Goal: Transaction & Acquisition: Register for event/course

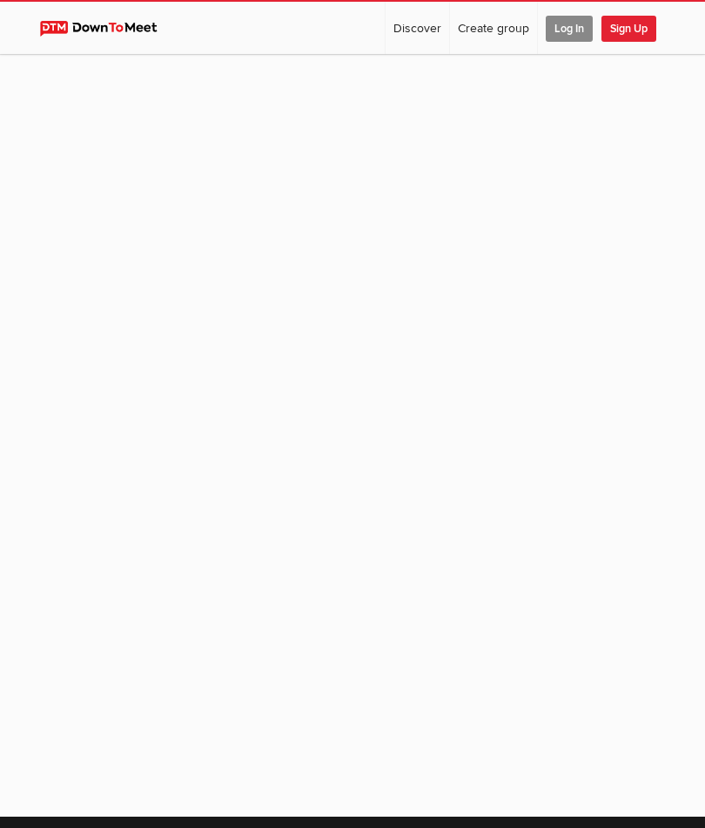
scroll to position [113, 0]
click at [571, 27] on span "Log In" at bounding box center [569, 29] width 47 height 26
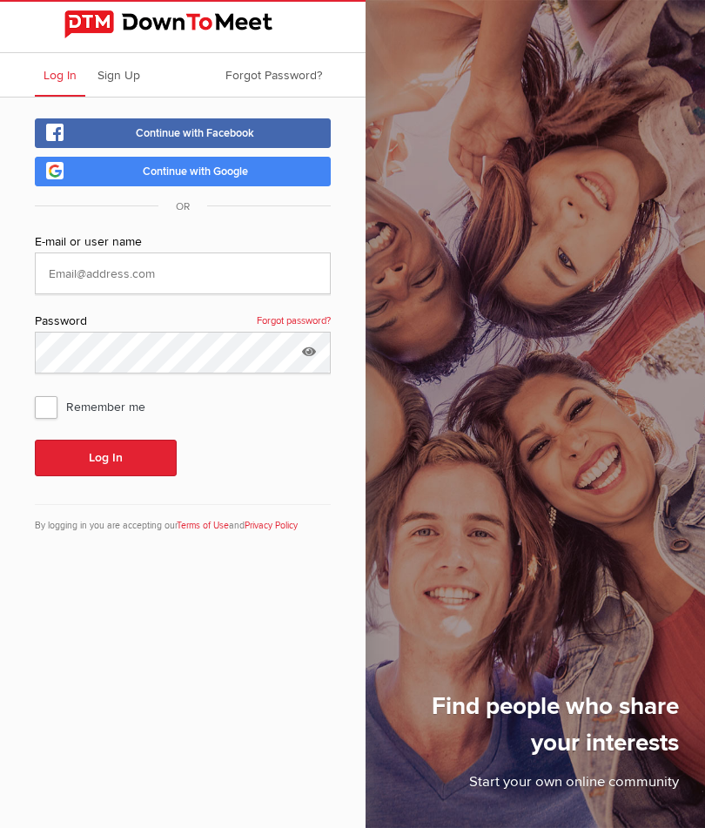
click at [261, 178] on link "Continue with Google" at bounding box center [183, 172] width 296 height 30
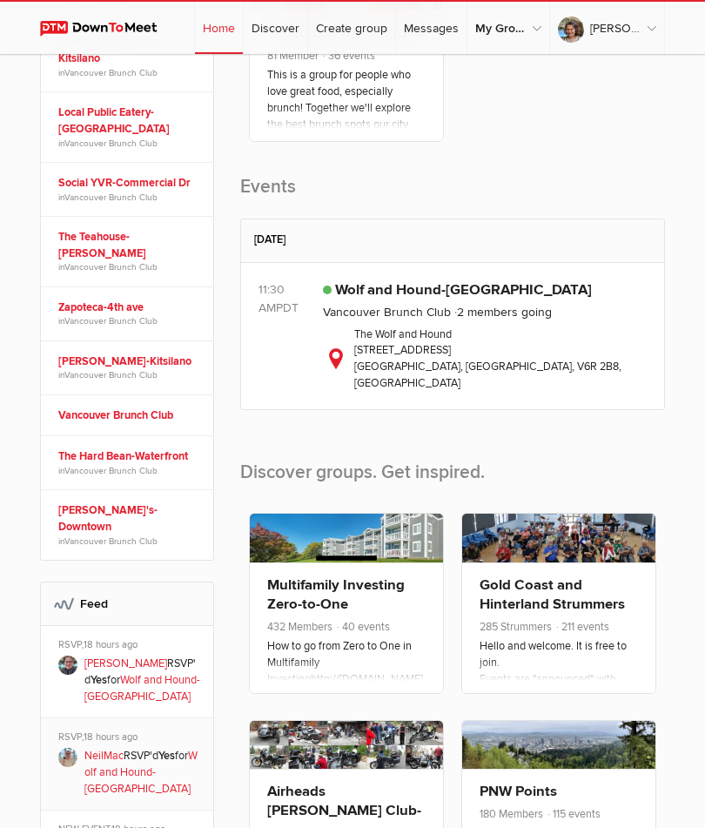
scroll to position [539, 0]
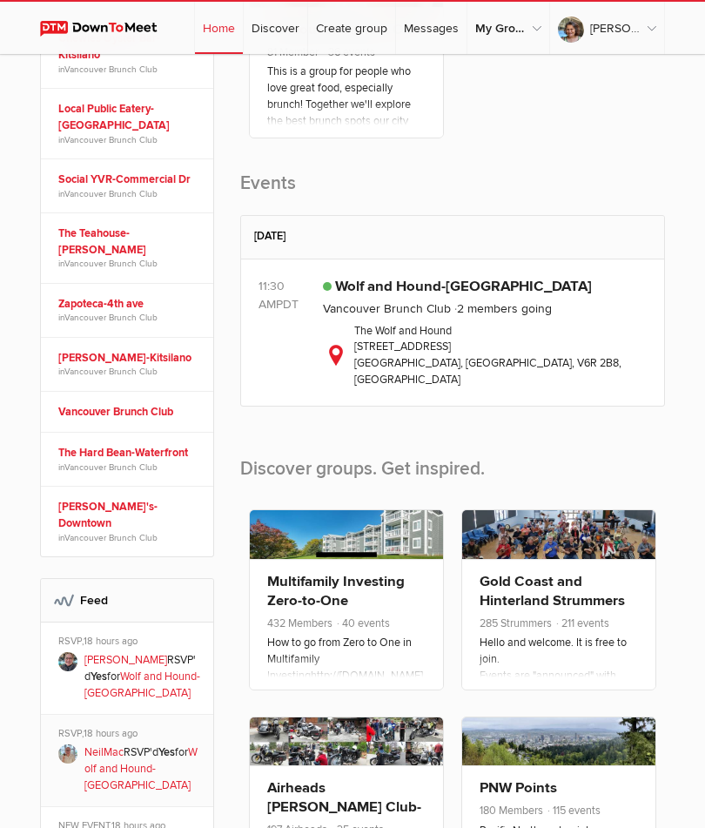
click at [459, 316] on span "2 members going" at bounding box center [503, 308] width 98 height 15
click at [496, 295] on link "Wolf and Hound-[GEOGRAPHIC_DATA]" at bounding box center [463, 286] width 257 height 17
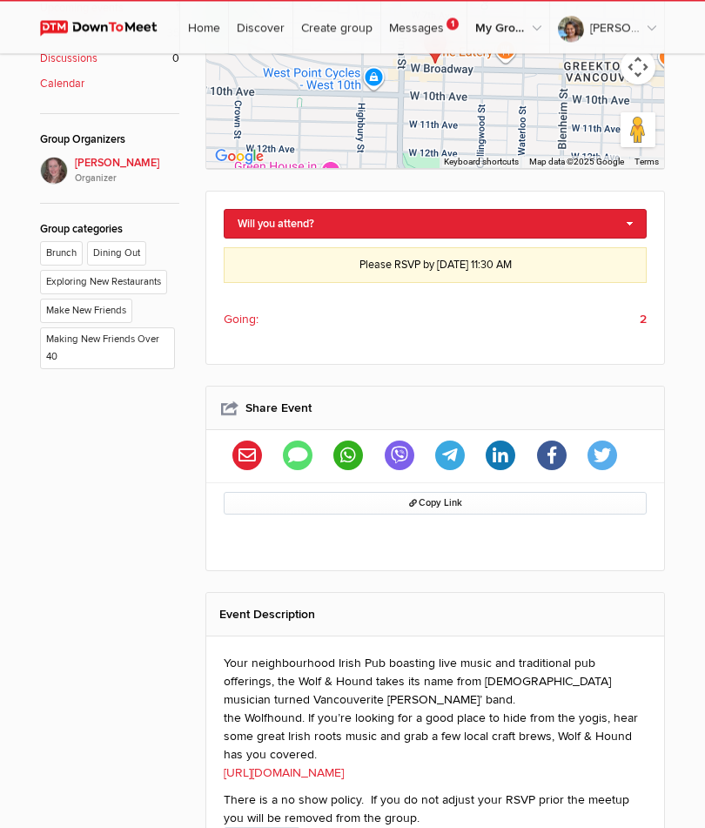
scroll to position [743, 0]
click at [344, 773] on link "[URL][DOMAIN_NAME]" at bounding box center [284, 772] width 120 height 15
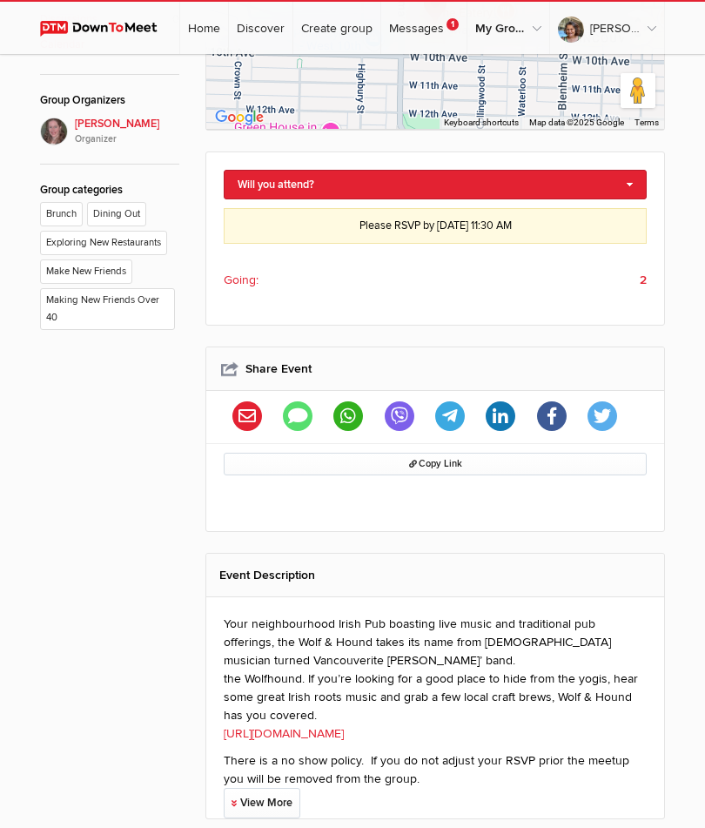
click at [635, 285] on li "Going: 2" at bounding box center [435, 279] width 423 height 27
click at [646, 279] on b "2" at bounding box center [643, 280] width 7 height 18
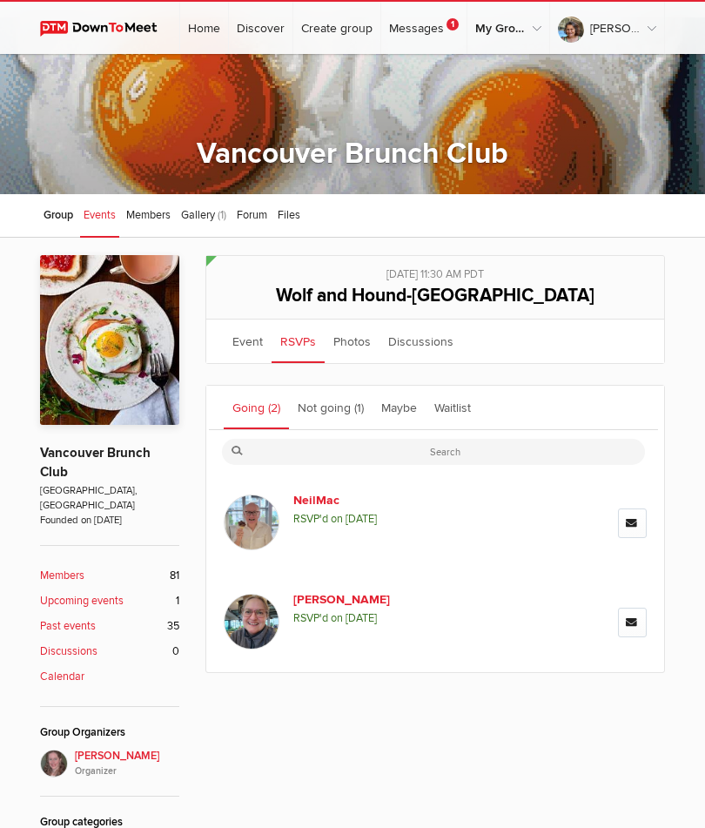
scroll to position [151, 0]
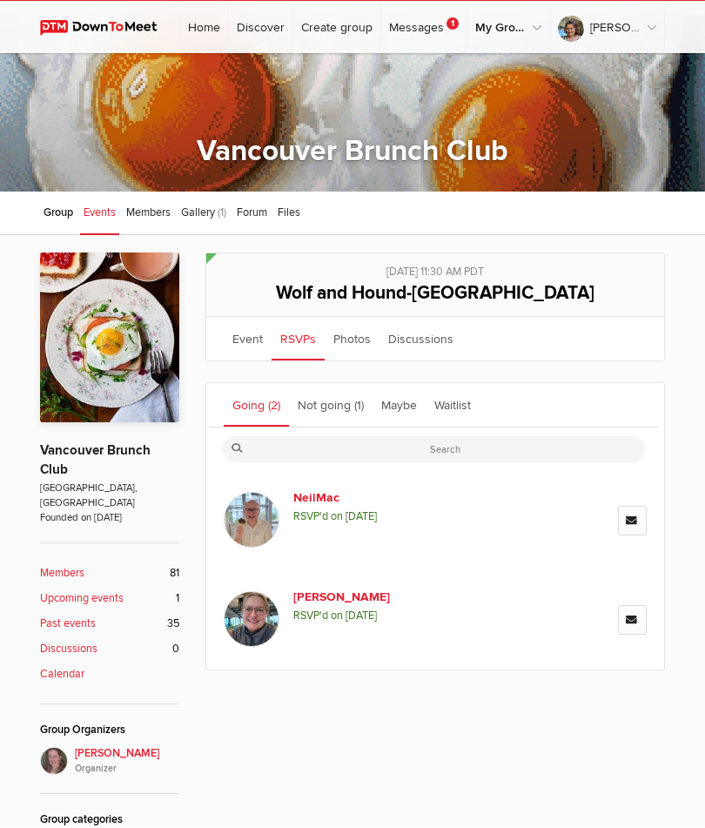
click at [263, 402] on link "Going (2)" at bounding box center [256, 406] width 65 height 44
click at [307, 347] on link "RSVPs" at bounding box center [298, 340] width 53 height 44
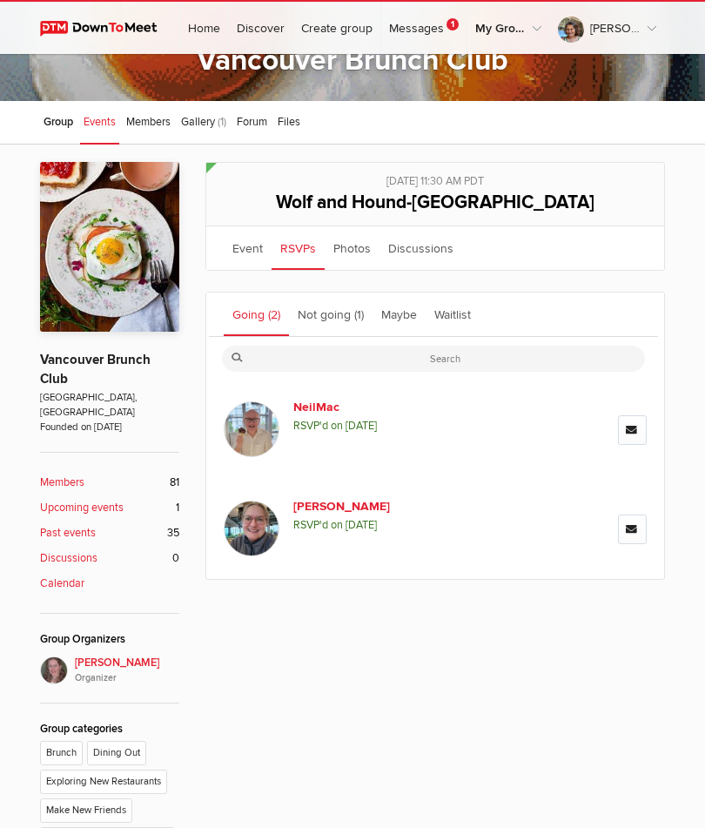
scroll to position [240, 0]
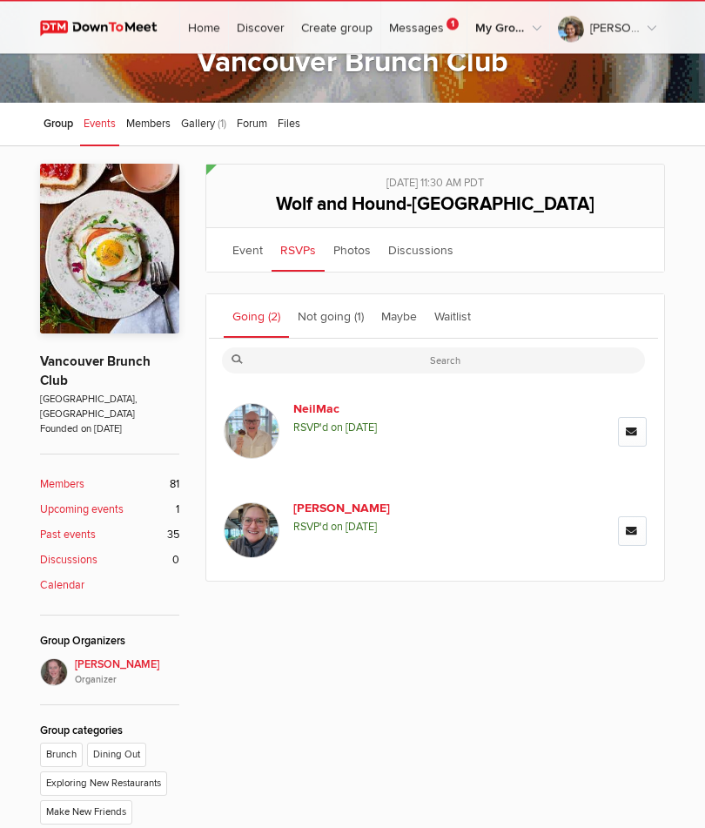
click at [296, 254] on link "RSVPs" at bounding box center [298, 251] width 53 height 44
click at [258, 251] on link "Event" at bounding box center [248, 251] width 48 height 44
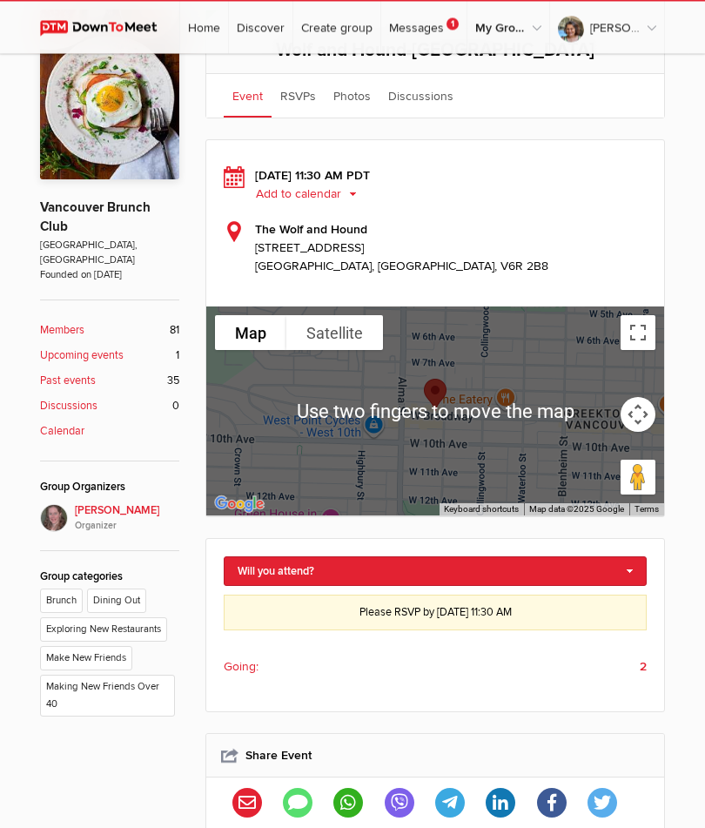
scroll to position [400, 0]
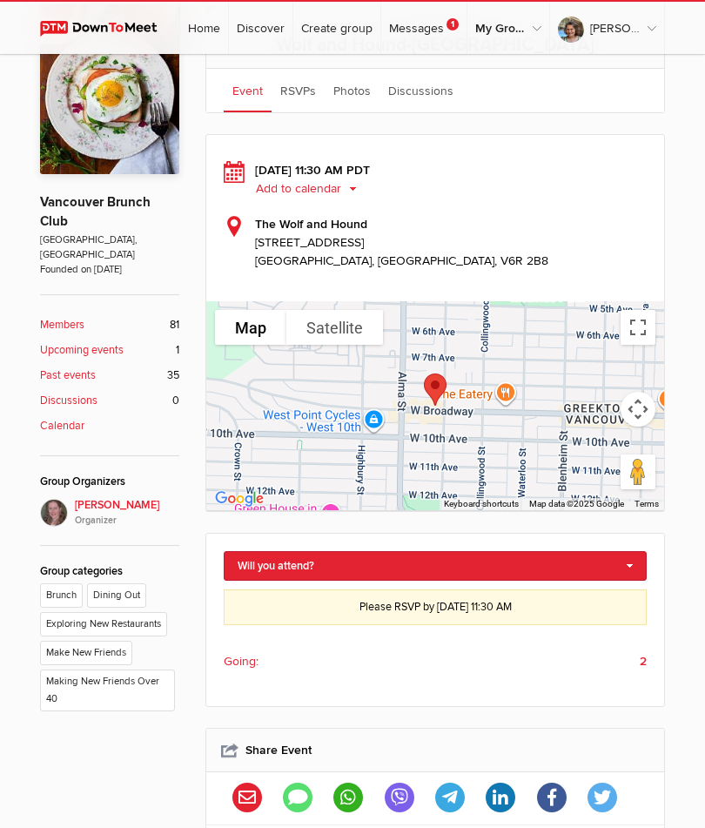
click at [522, 611] on div "Please RSVP by Oct 18, 2025, 11:30 AM PDT" at bounding box center [435, 607] width 423 height 36
click at [502, 564] on link "Will you attend?" at bounding box center [435, 566] width 423 height 30
click at [278, 603] on link "I'm going" at bounding box center [435, 595] width 421 height 26
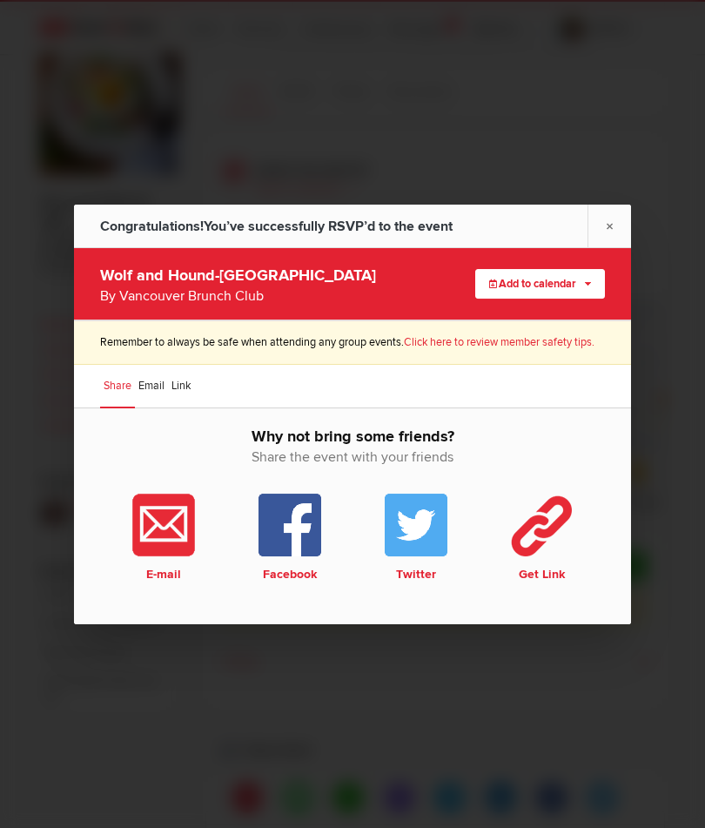
click at [608, 247] on link "×" at bounding box center [610, 226] width 44 height 43
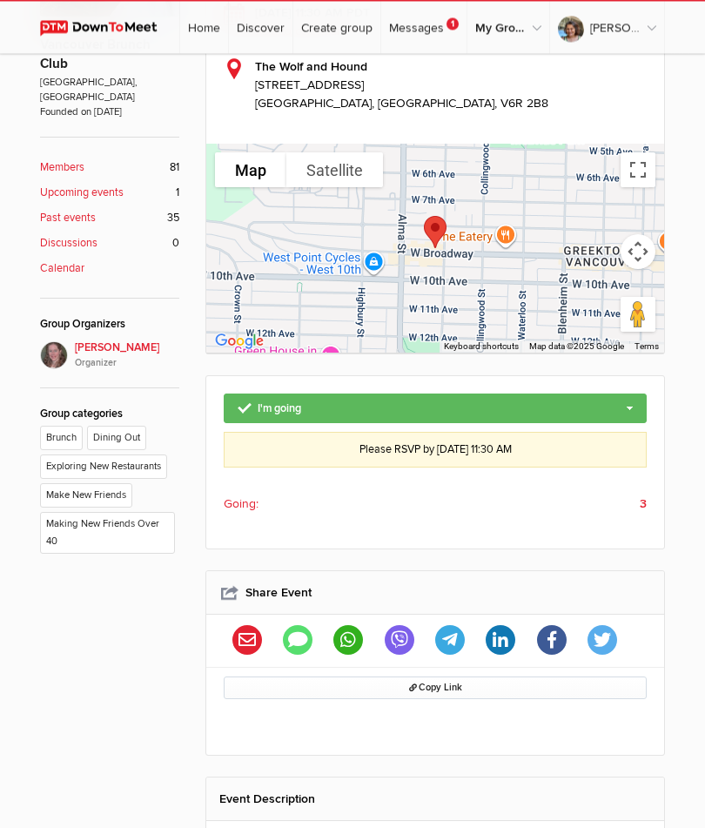
scroll to position [552, 0]
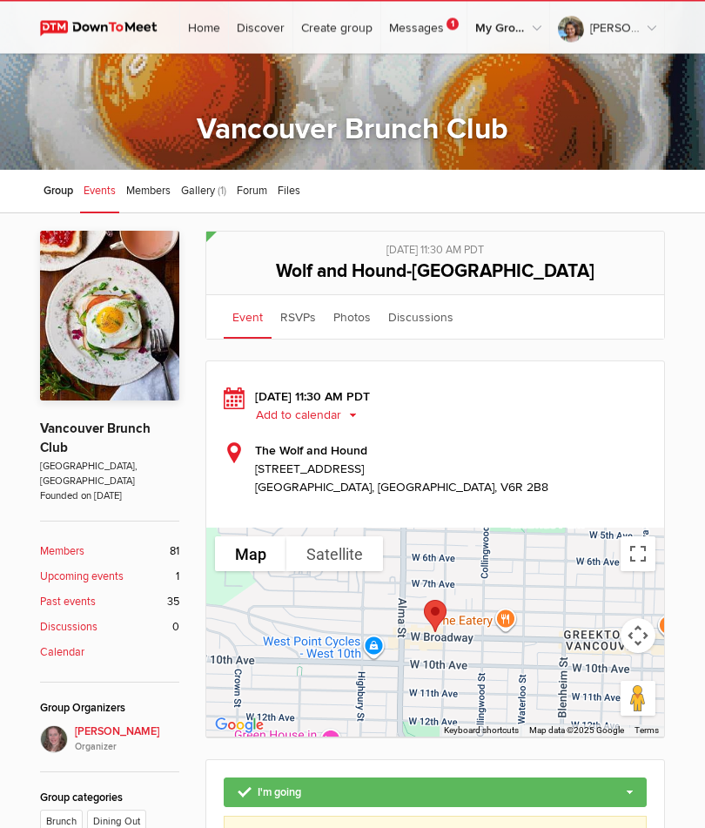
click at [328, 419] on button "Add to calendar" at bounding box center [312, 416] width 115 height 16
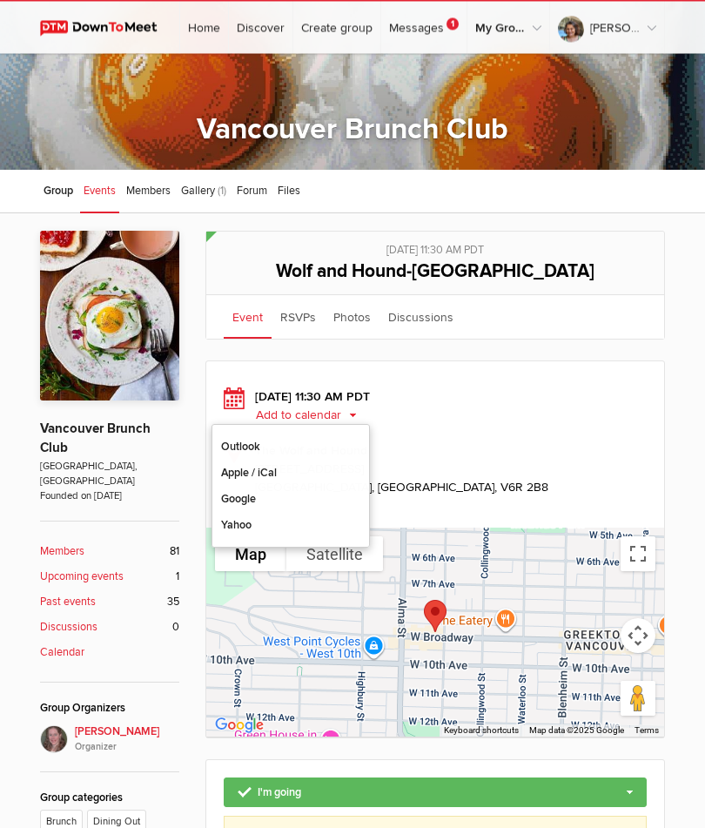
scroll to position [174, 0]
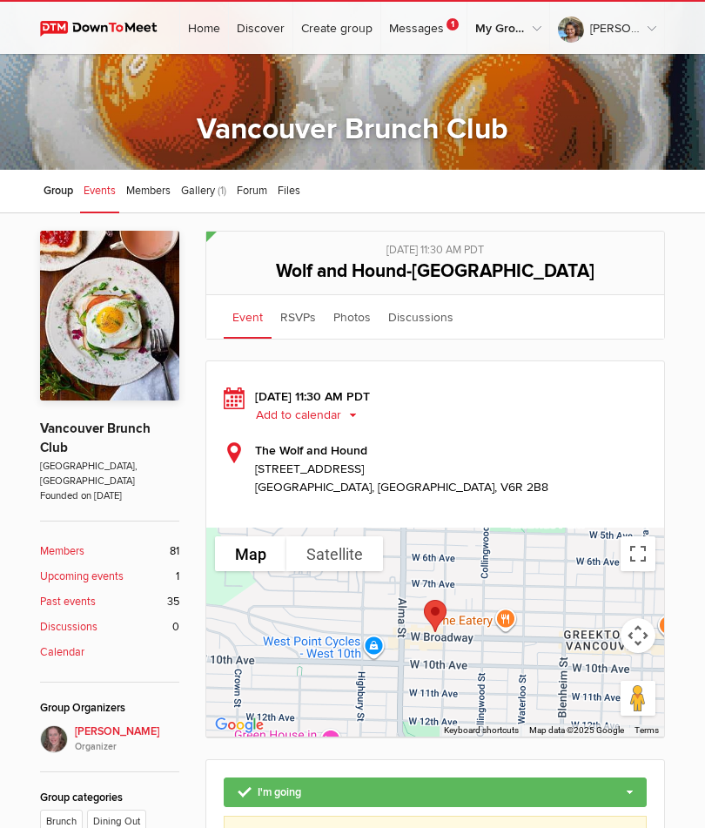
click at [252, 474] on link "Apple / iCal" at bounding box center [290, 464] width 157 height 26
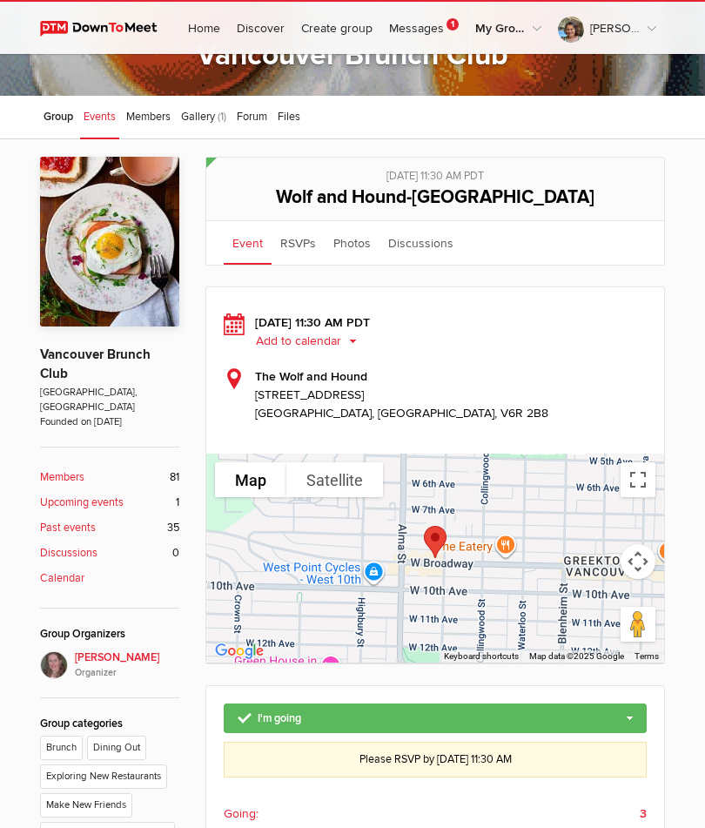
scroll to position [251, 0]
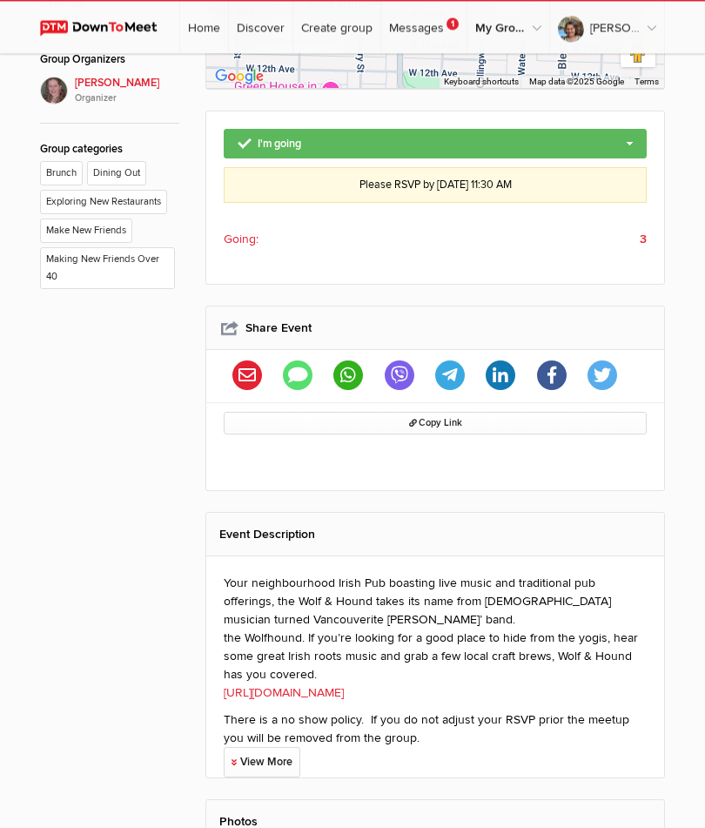
scroll to position [710, 0]
click at [338, 691] on link "[URL][DOMAIN_NAME]" at bounding box center [284, 692] width 120 height 15
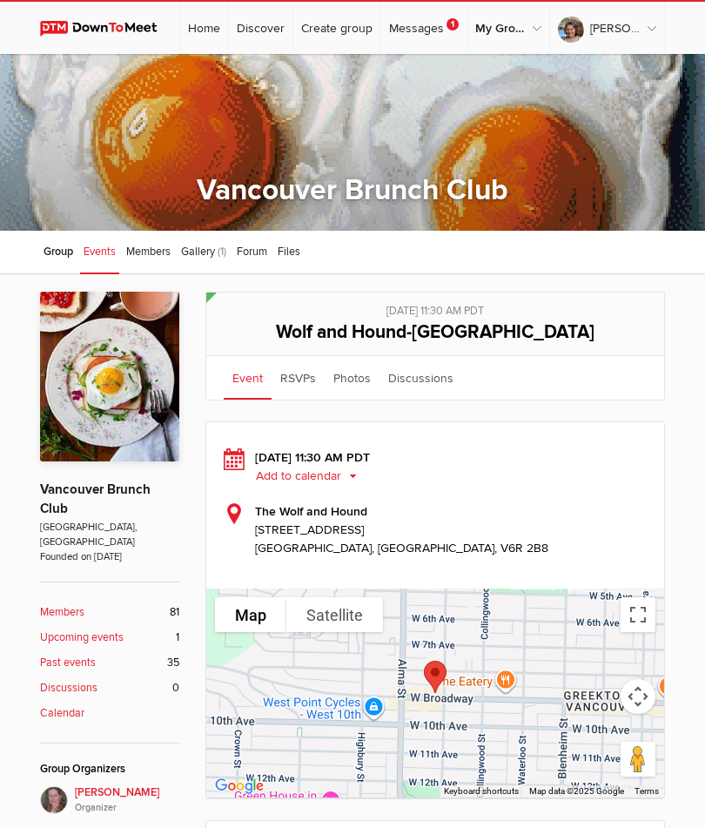
click at [442, 34] on link "Messages 1" at bounding box center [423, 28] width 85 height 52
click at [451, 24] on span "1" at bounding box center [453, 24] width 12 height 12
click at [458, 30] on link "Messages 1" at bounding box center [423, 28] width 85 height 52
click at [422, 19] on link "Messages 1" at bounding box center [423, 28] width 85 height 52
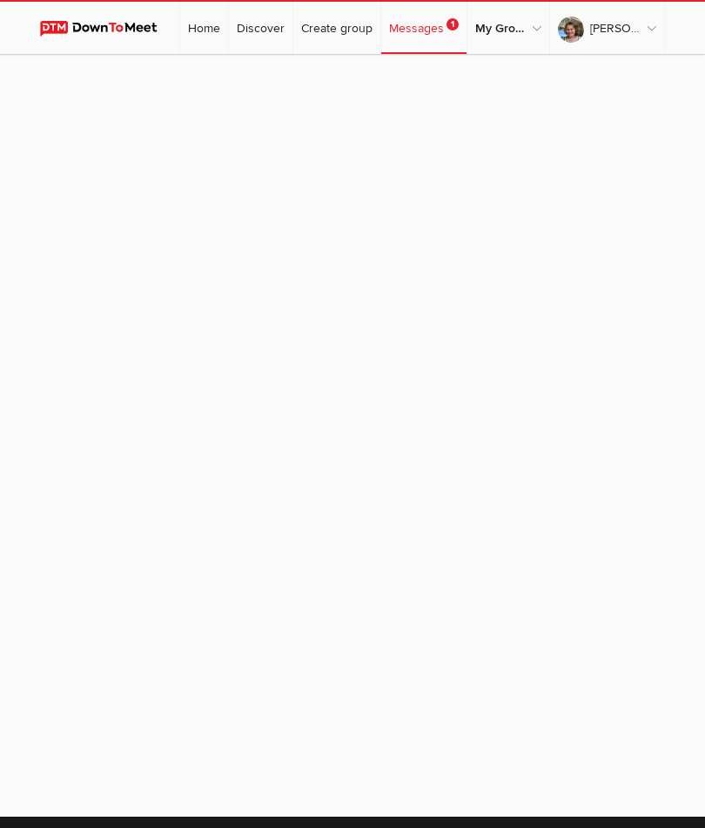
click at [420, 32] on link "Messages 1" at bounding box center [423, 28] width 85 height 52
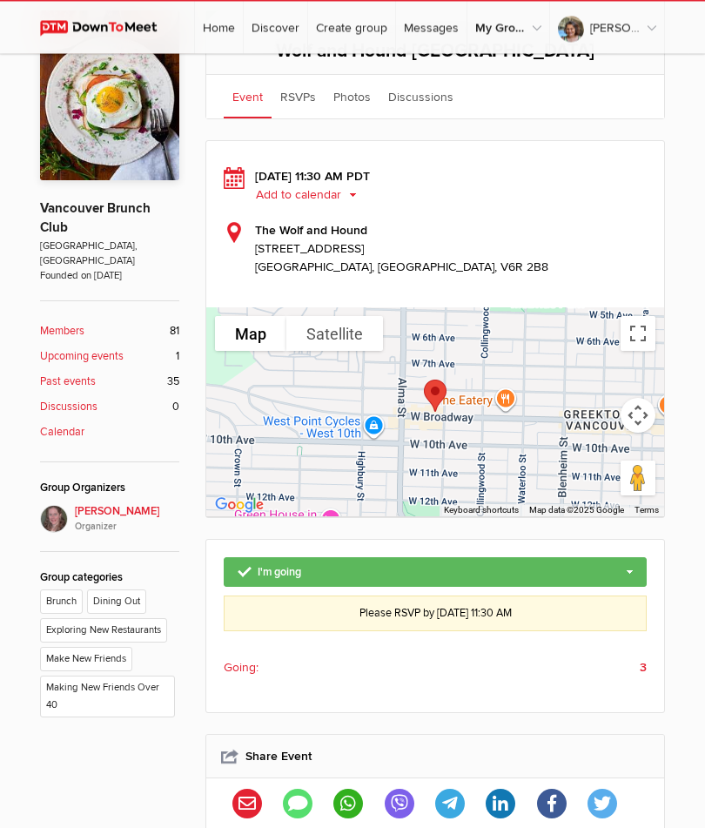
scroll to position [279, 0]
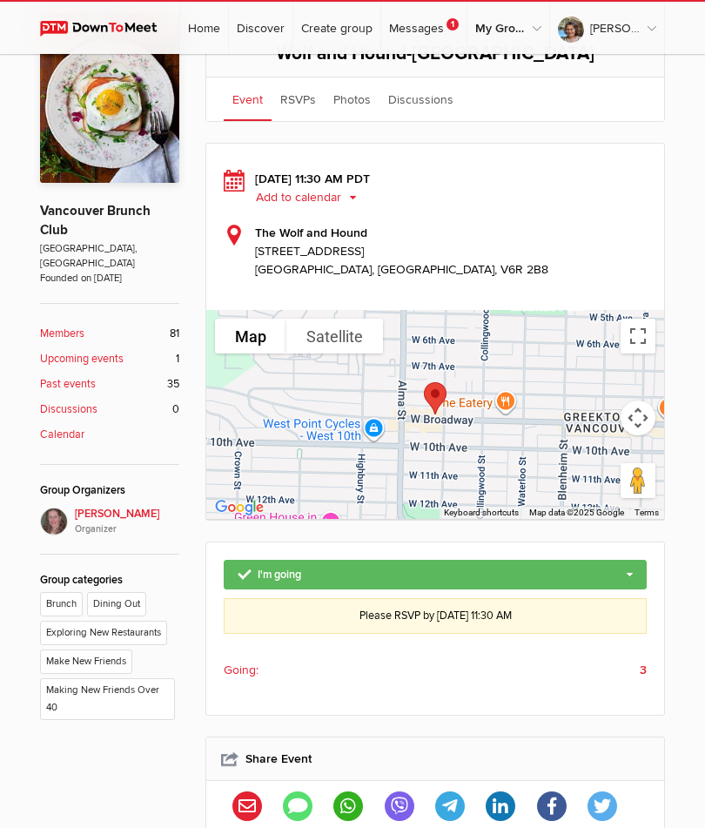
click at [622, 573] on link "I'm going" at bounding box center [435, 575] width 423 height 30
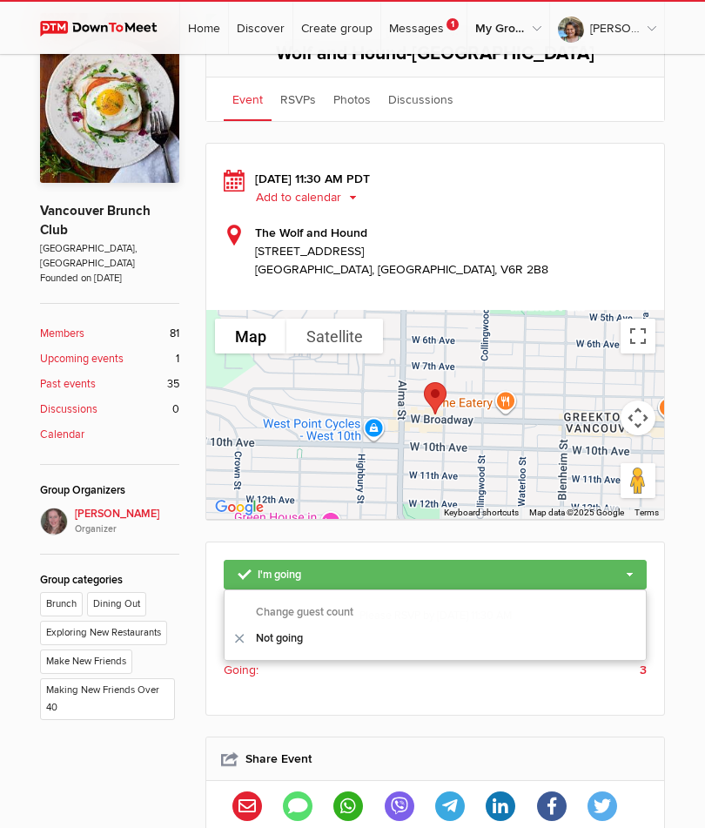
click at [627, 442] on div at bounding box center [435, 414] width 458 height 209
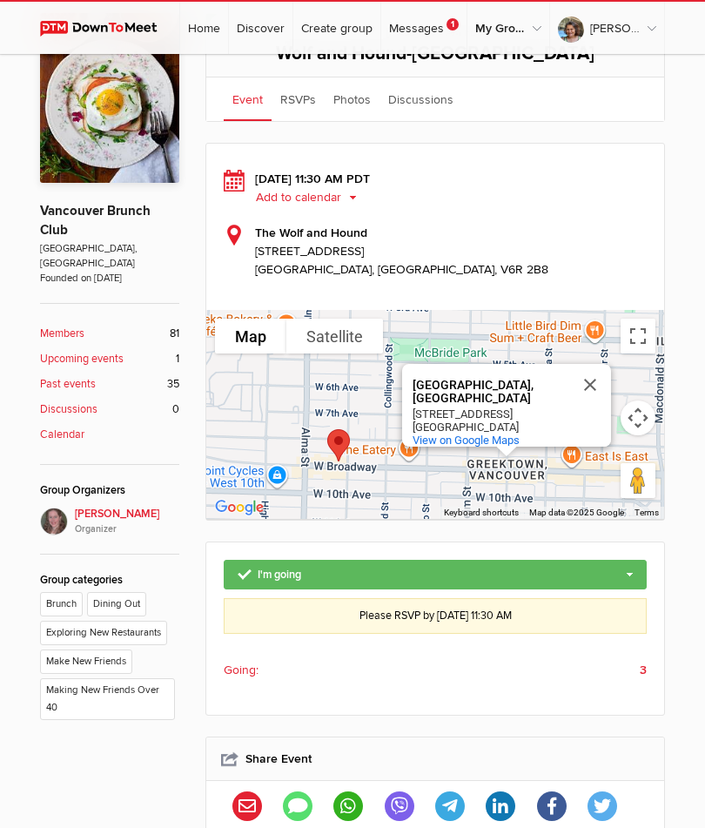
click at [321, 196] on button "Add to calendar" at bounding box center [312, 198] width 115 height 16
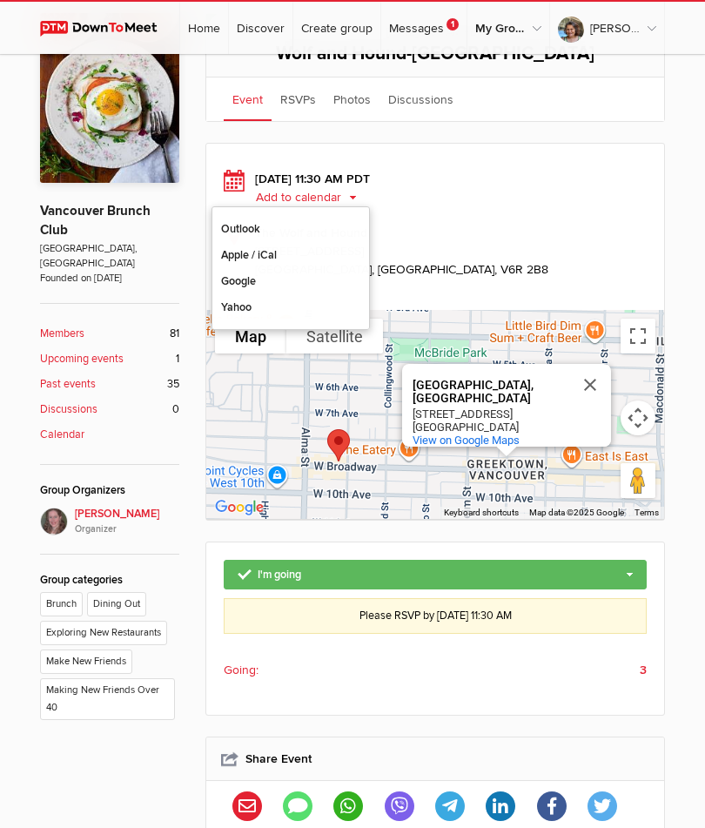
click at [255, 256] on link "Apple / iCal" at bounding box center [290, 255] width 157 height 26
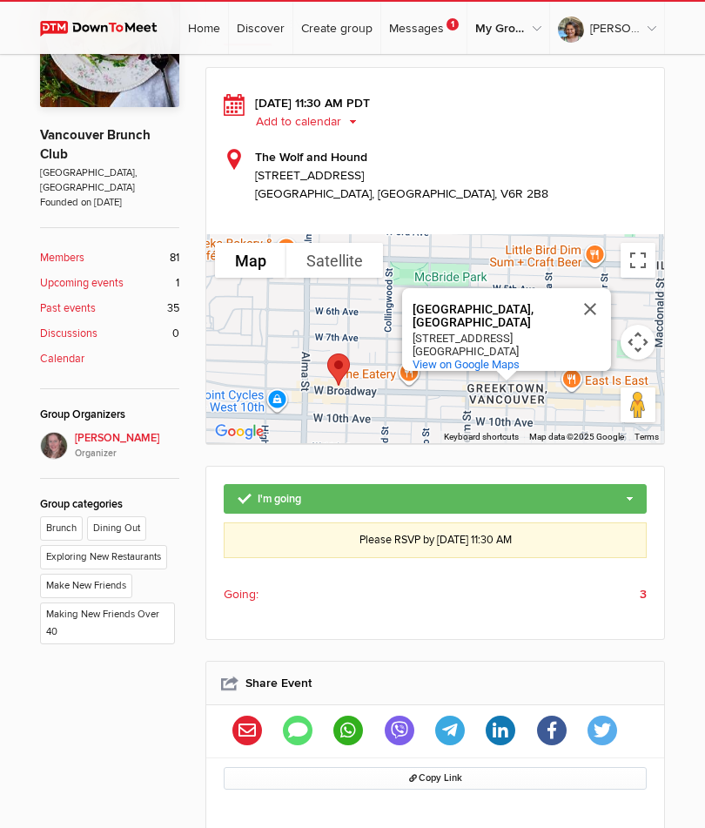
scroll to position [355, 0]
